Goal: Find specific page/section: Find specific page/section

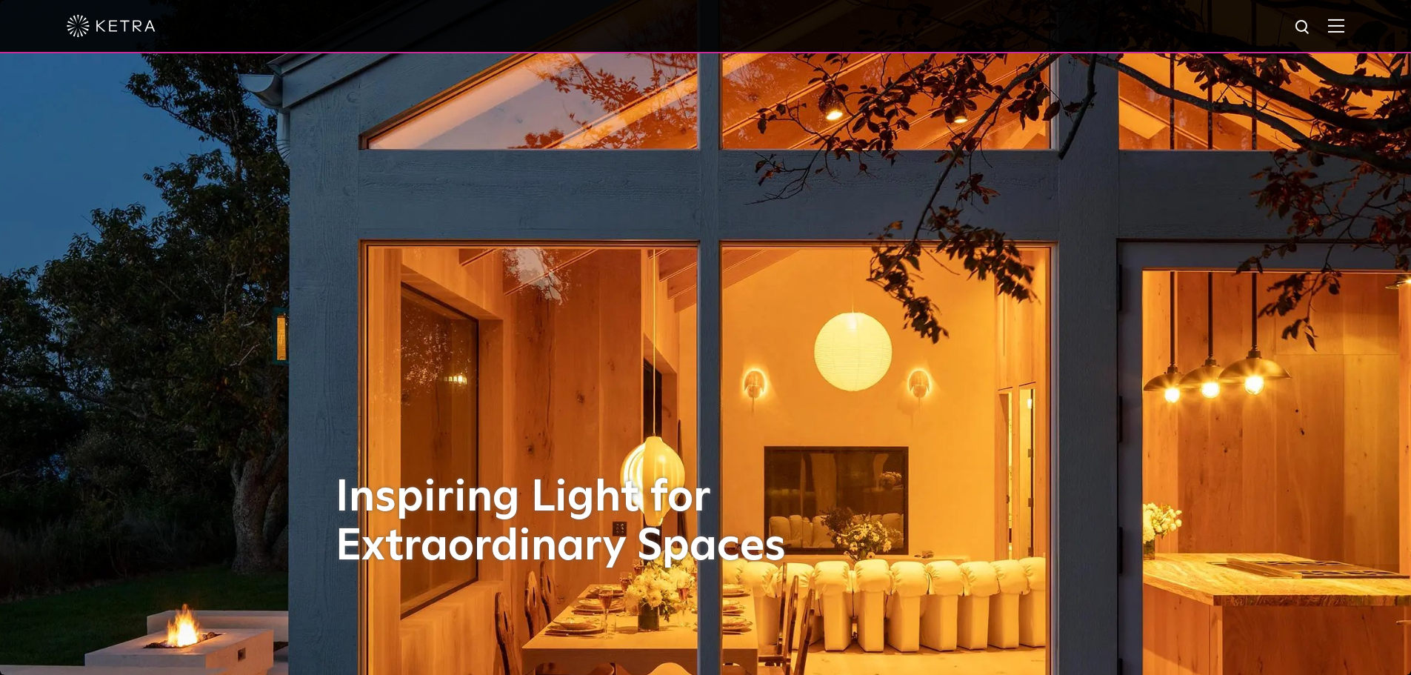
click at [1337, 27] on div at bounding box center [706, 26] width 1278 height 52
click at [1344, 30] on img at bounding box center [1336, 26] width 16 height 14
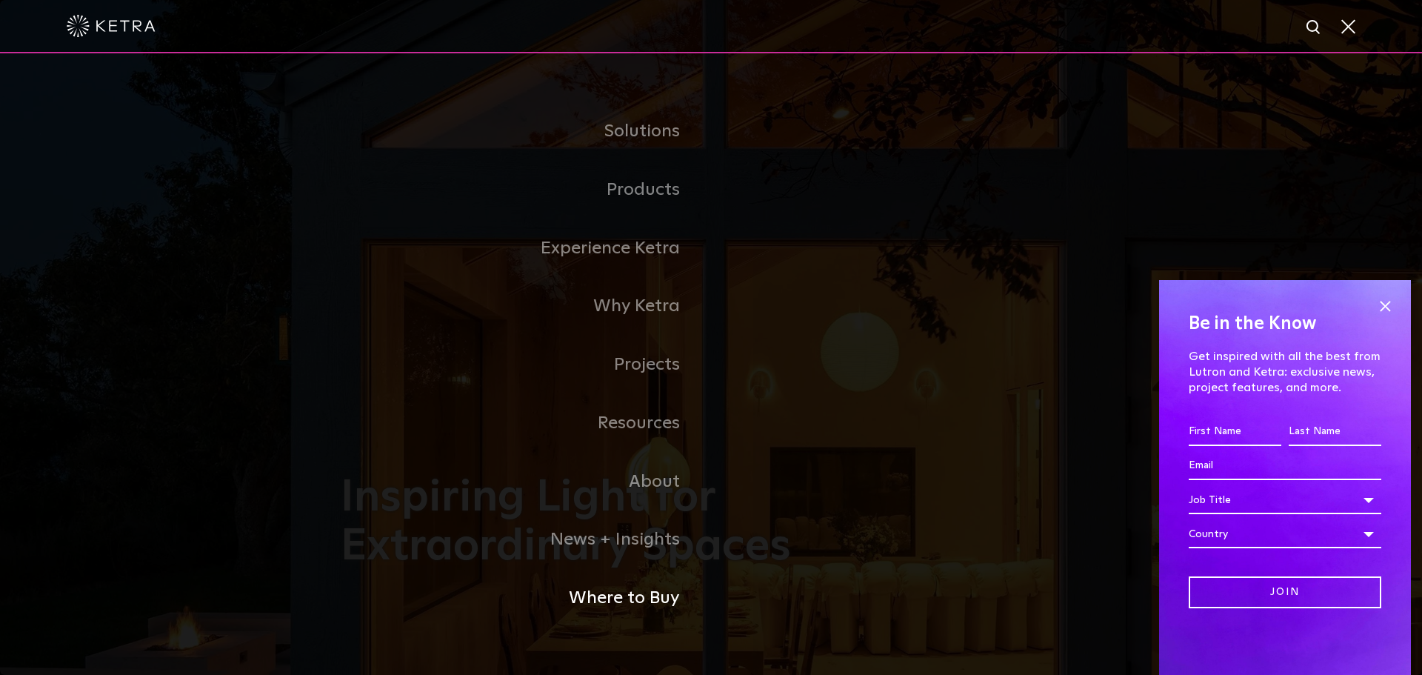
click at [653, 601] on link "Where to Buy" at bounding box center [526, 598] width 370 height 59
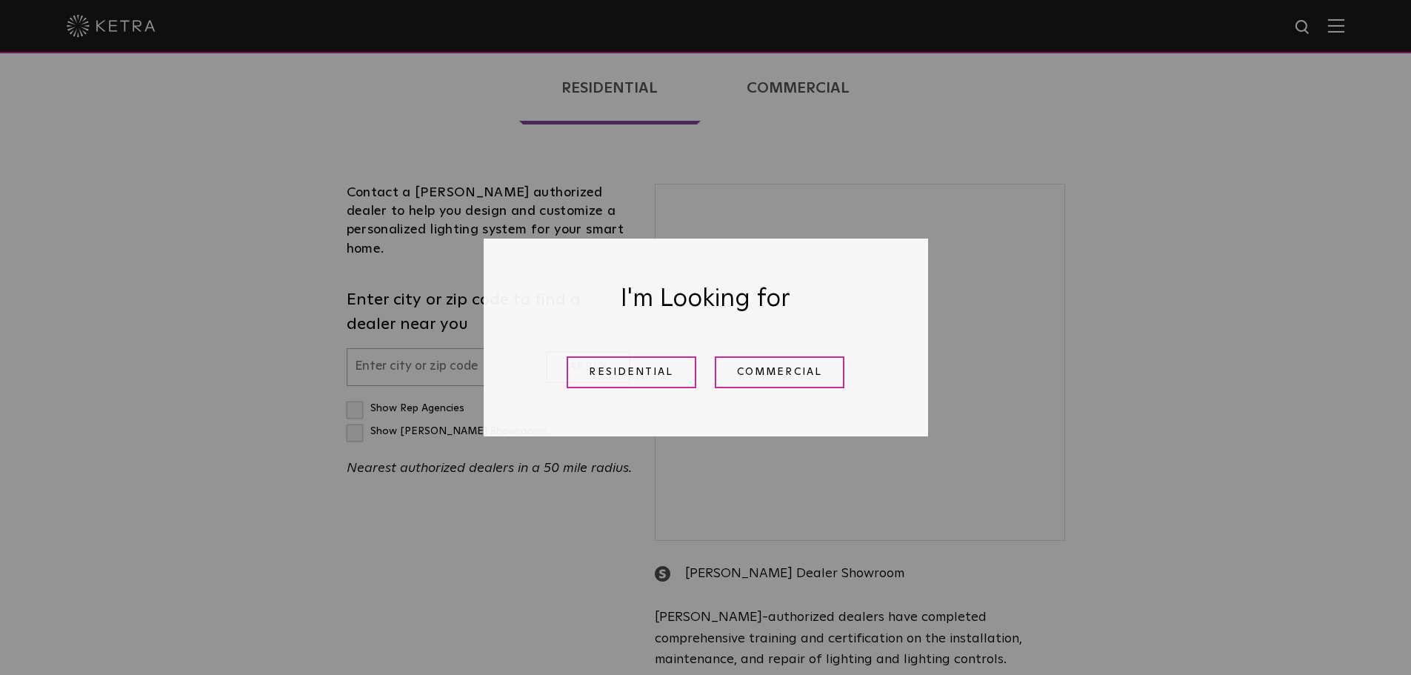
click at [657, 373] on link "Residential" at bounding box center [632, 372] width 130 height 32
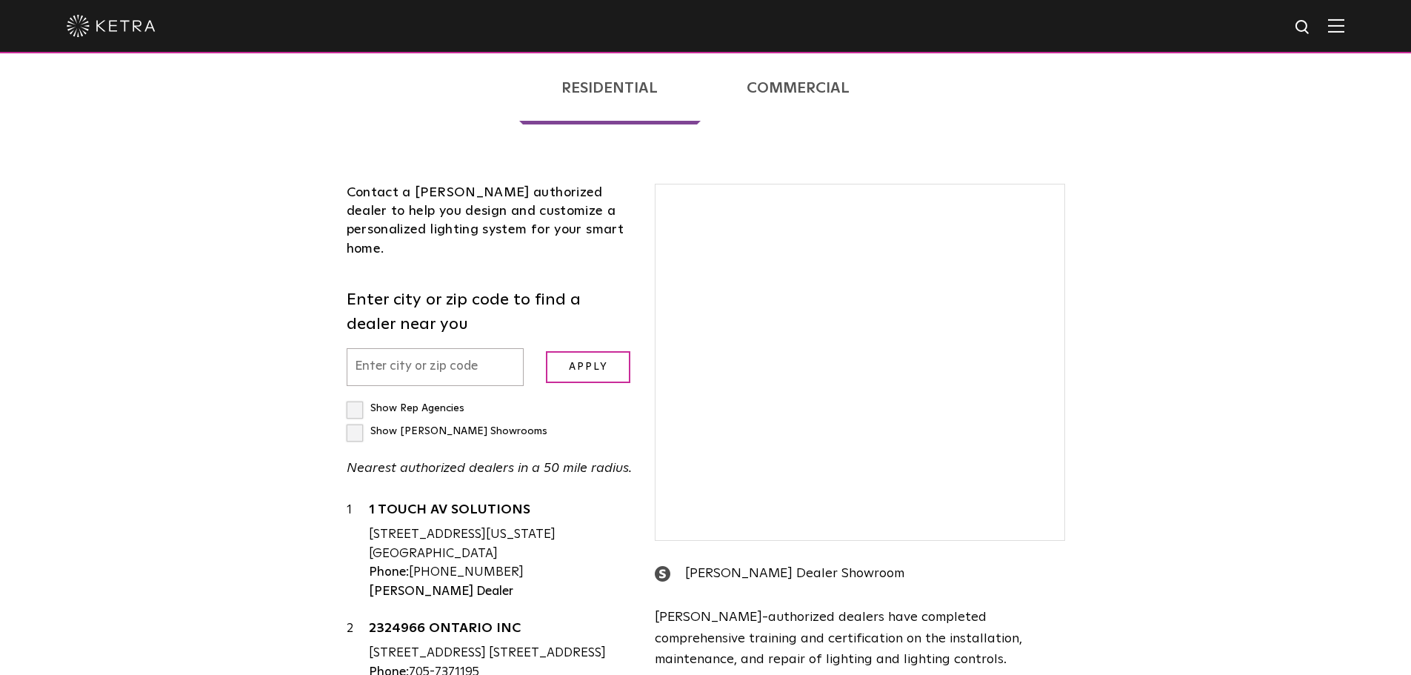
scroll to position [378, 0]
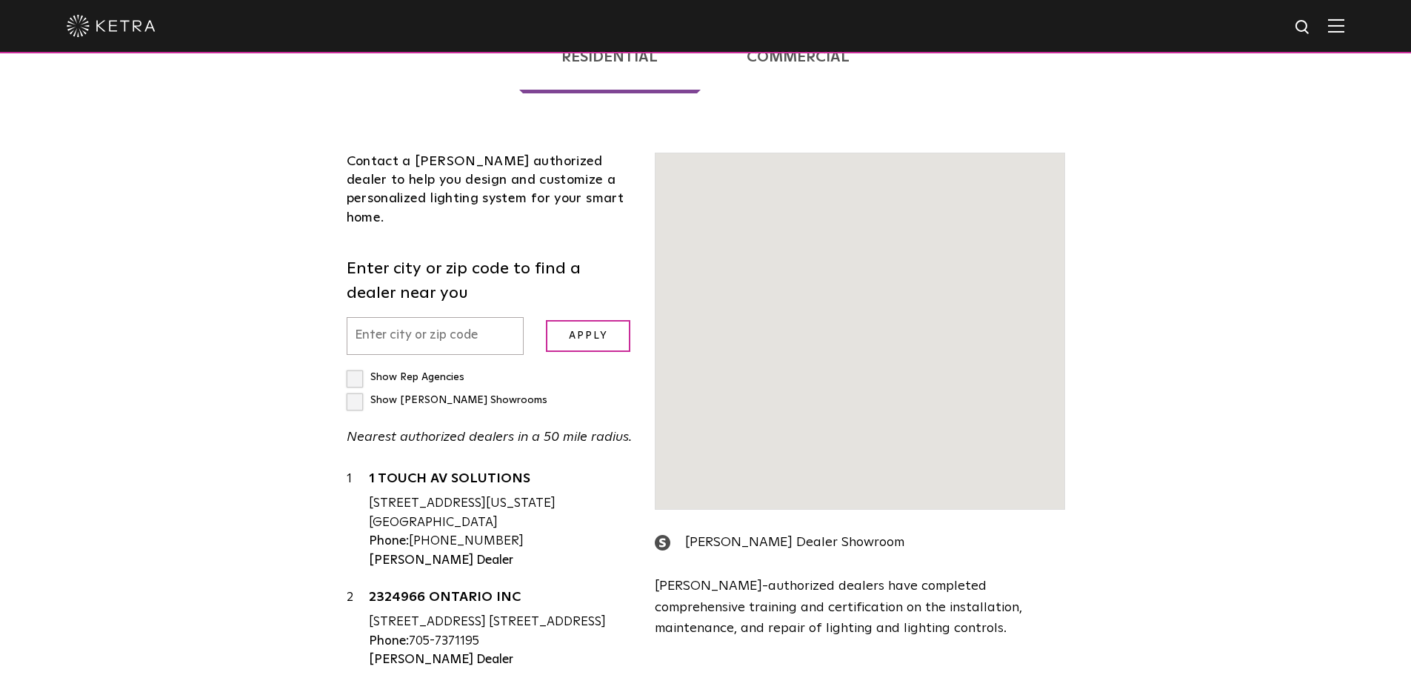
click at [444, 317] on input "text" at bounding box center [436, 336] width 178 height 38
click at [428, 317] on input "text" at bounding box center [436, 336] width 178 height 38
click at [393, 366] on div "Show Rep Agencies Show [PERSON_NAME] Showrooms Nearest authorized dealers in a …" at bounding box center [490, 407] width 287 height 82
click at [389, 427] on p "Nearest authorized dealers in a 50 mile radius." at bounding box center [490, 437] width 287 height 21
click at [389, 346] on div "Contact a [PERSON_NAME] authorized dealer to help you design and customize a pe…" at bounding box center [490, 467] width 309 height 628
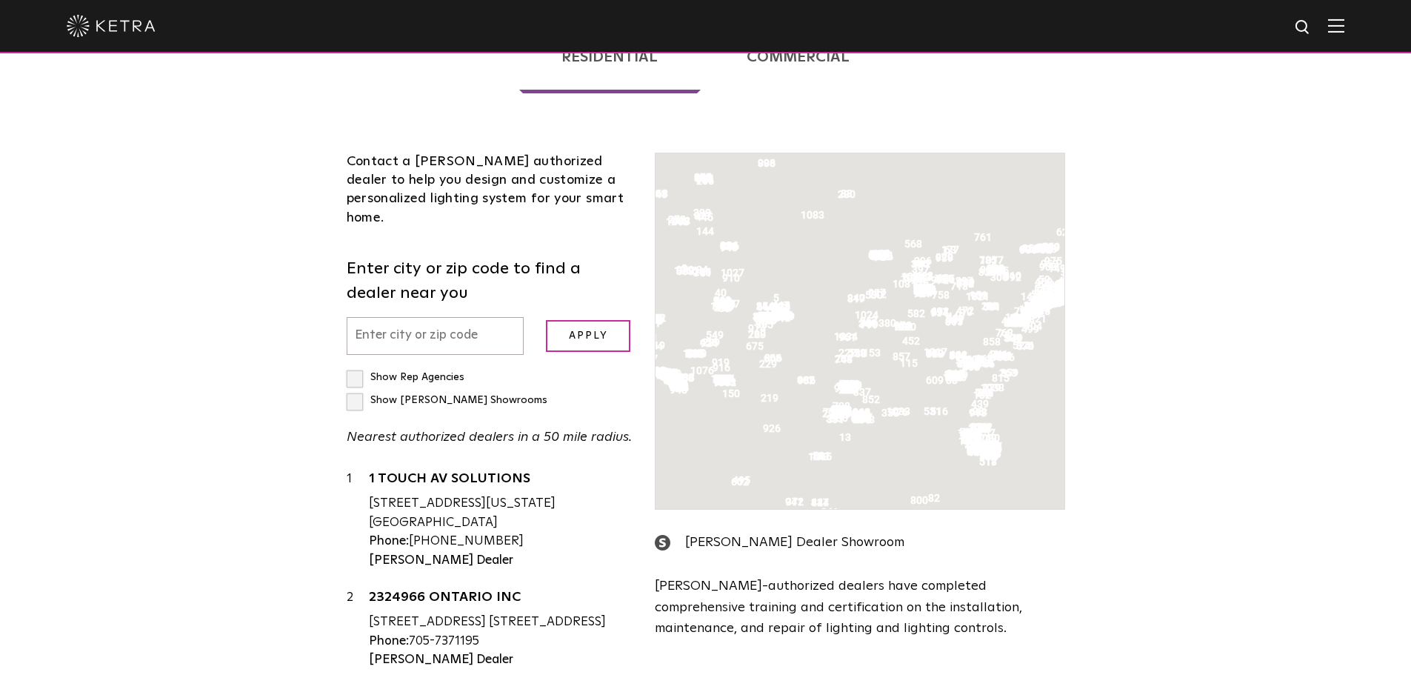
scroll to position [304, 0]
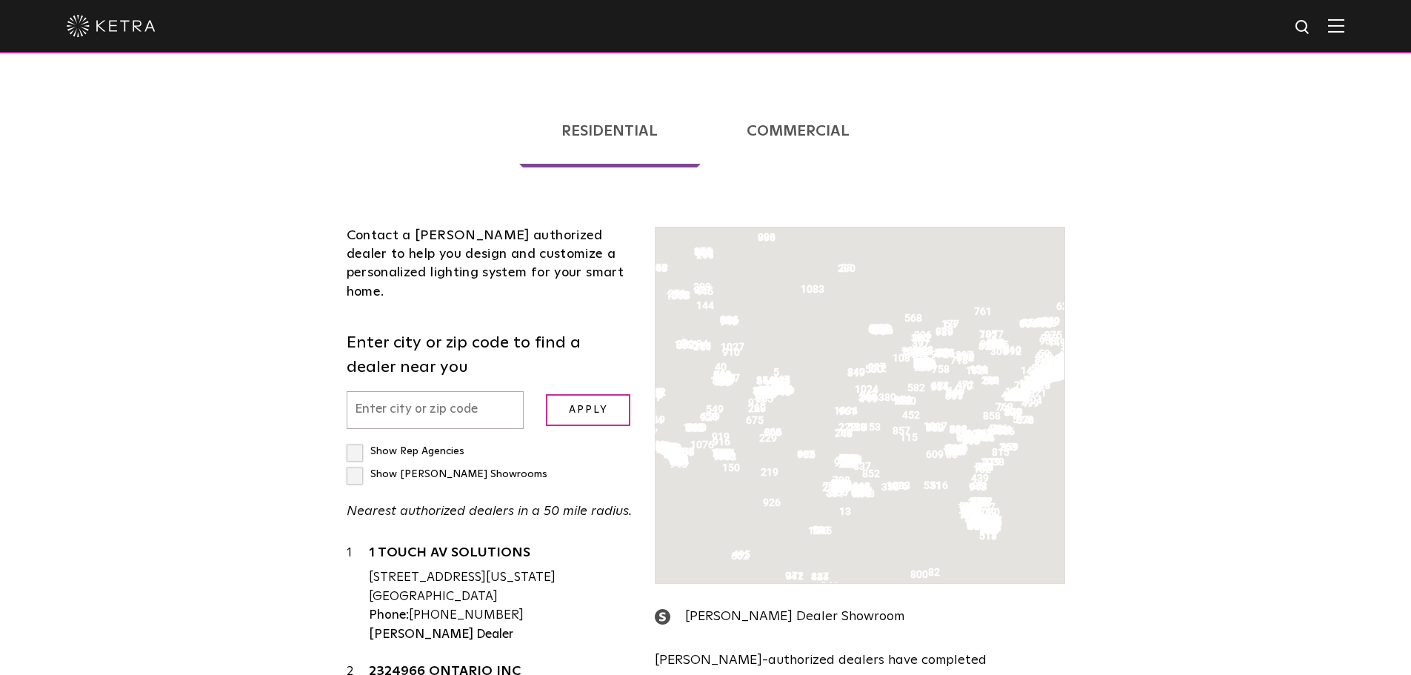
click at [396, 391] on input "text" at bounding box center [436, 410] width 178 height 38
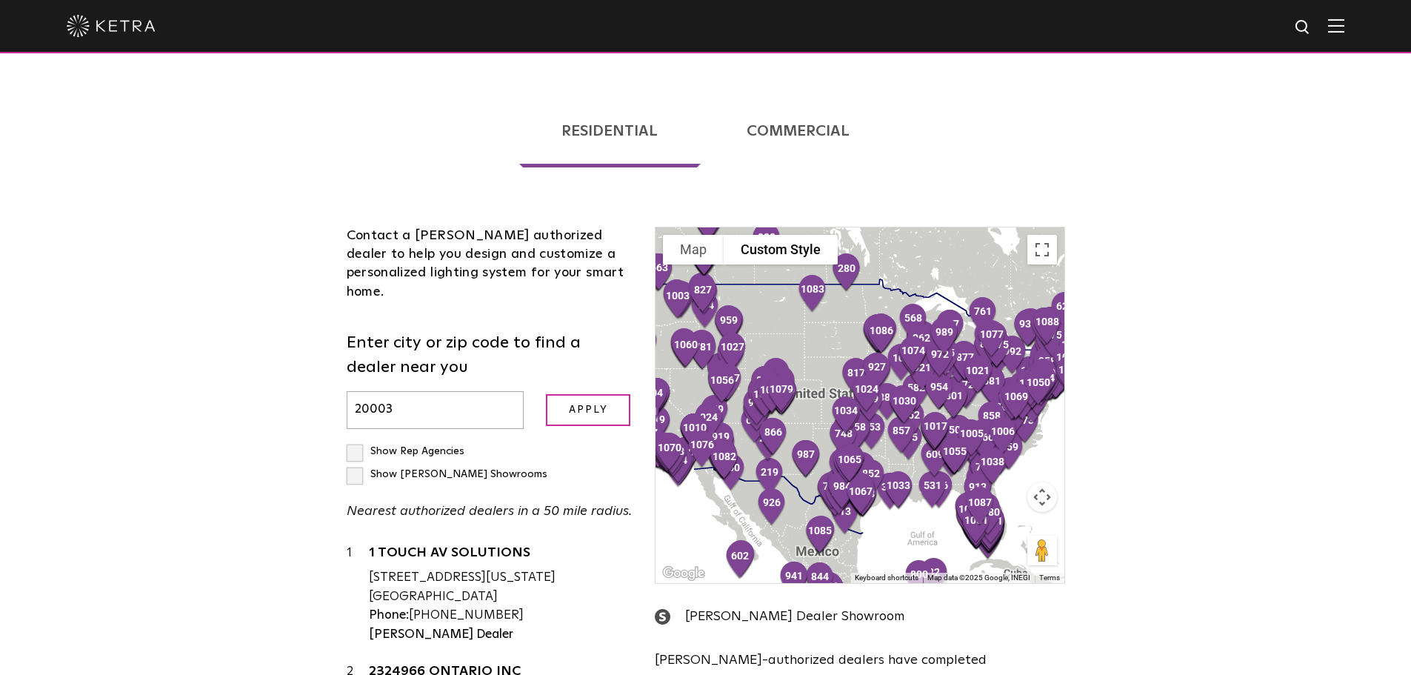
type input "20003"
click at [593, 394] on input "Apply" at bounding box center [588, 410] width 84 height 32
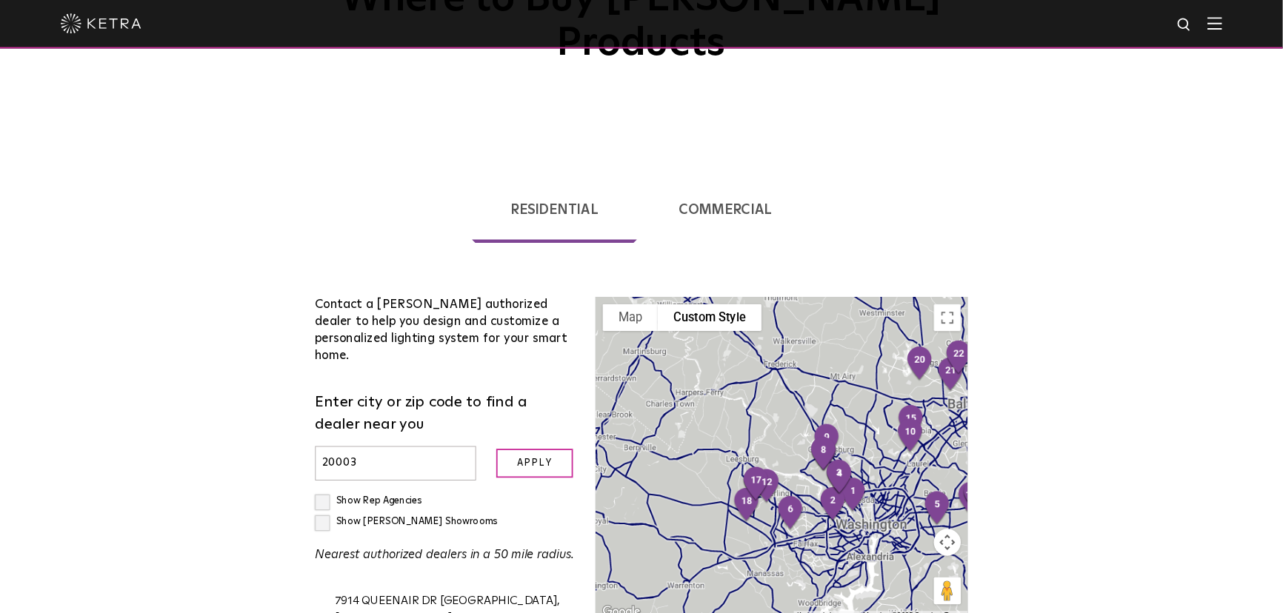
scroll to position [230, 0]
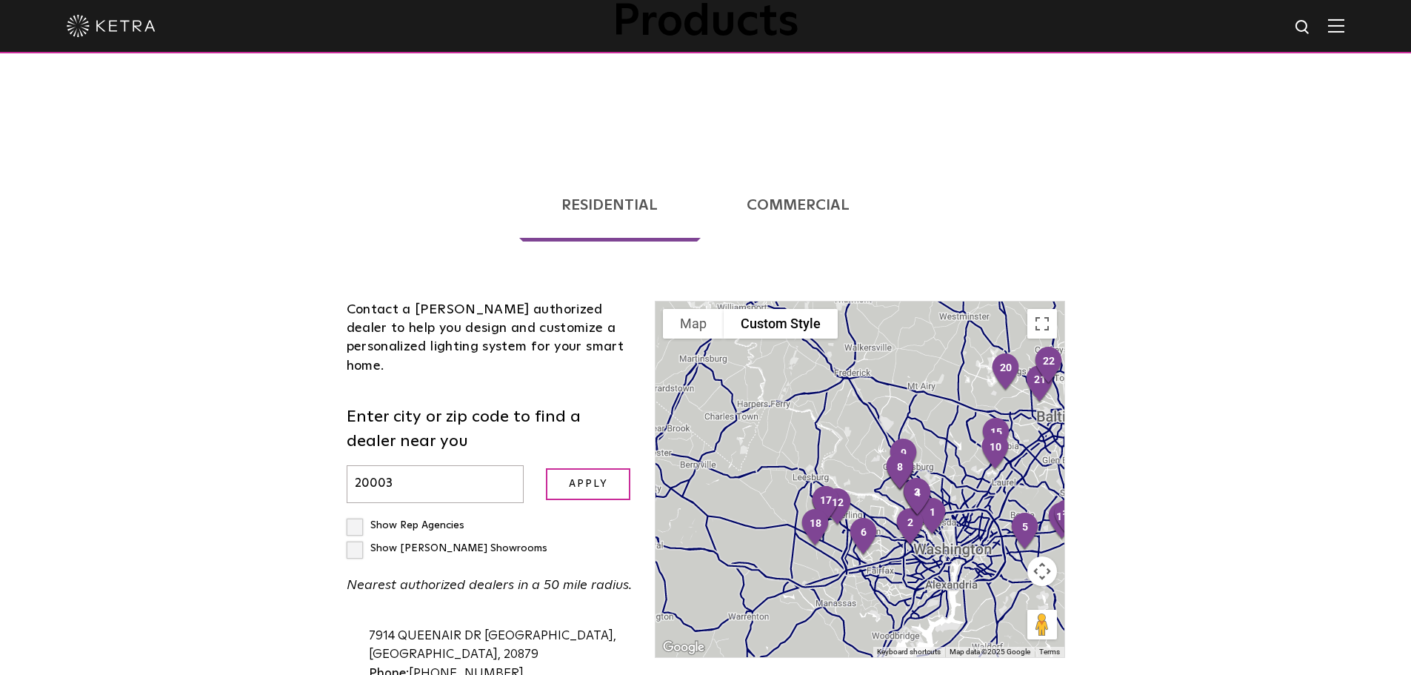
drag, startPoint x: 828, startPoint y: 507, endPoint x: 820, endPoint y: 505, distance: 8.4
click at [820, 505] on div at bounding box center [860, 479] width 408 height 356
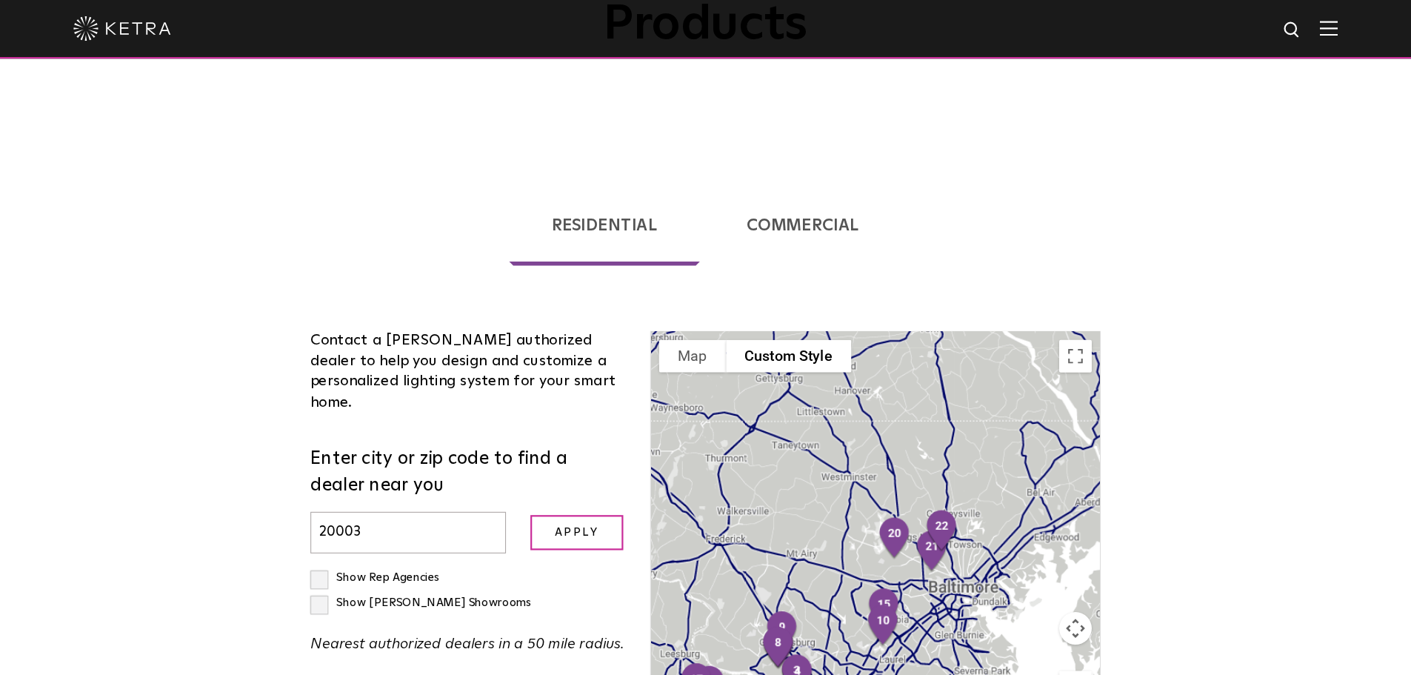
scroll to position [963, 0]
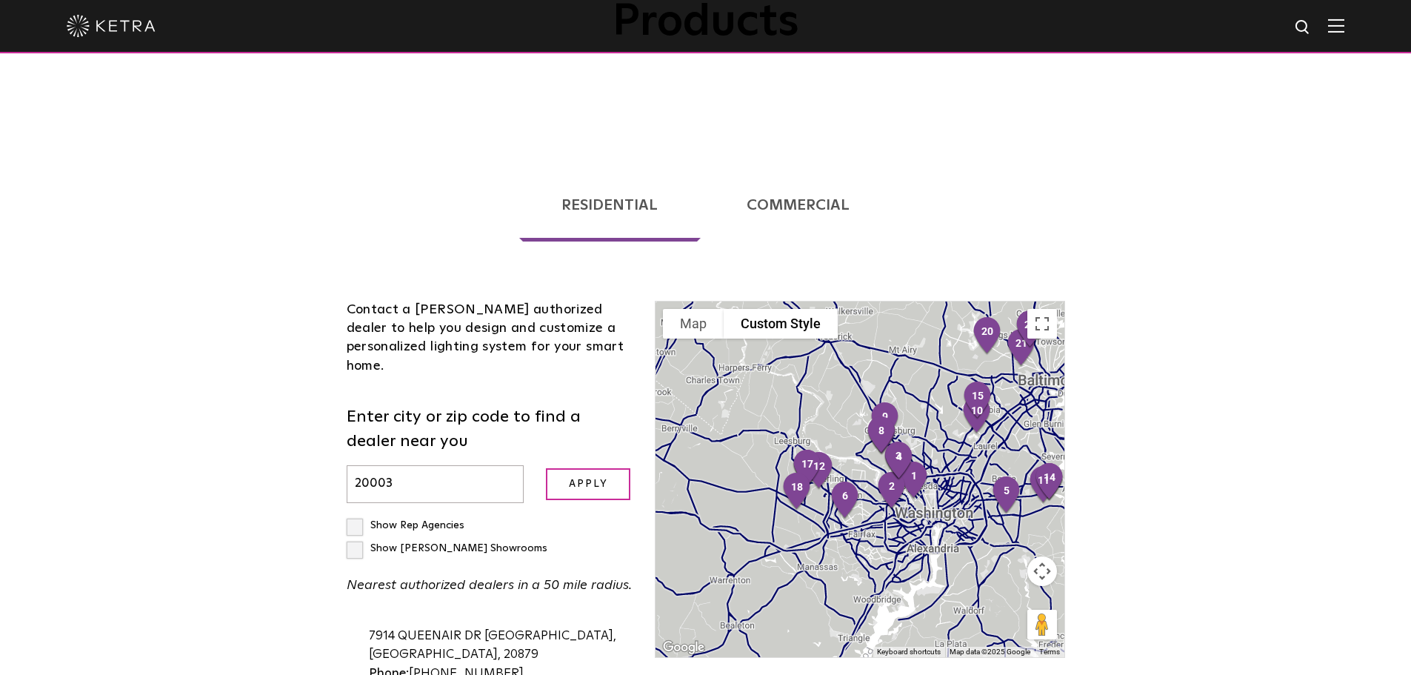
drag, startPoint x: 835, startPoint y: 483, endPoint x: 952, endPoint y: 319, distance: 201.2
click at [952, 319] on div at bounding box center [860, 479] width 408 height 356
